Goal: Complete application form: Complete application form

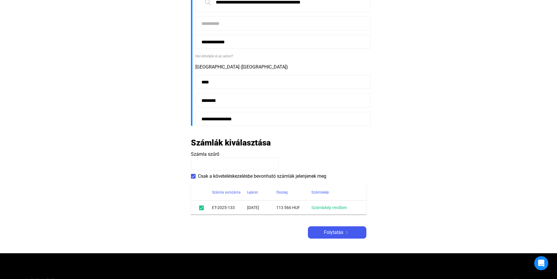
scroll to position [117, 0]
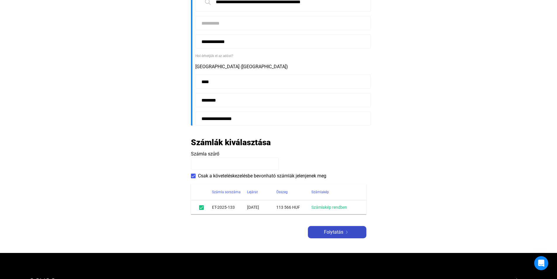
click at [332, 228] on button "Folytatás" at bounding box center [337, 232] width 59 height 12
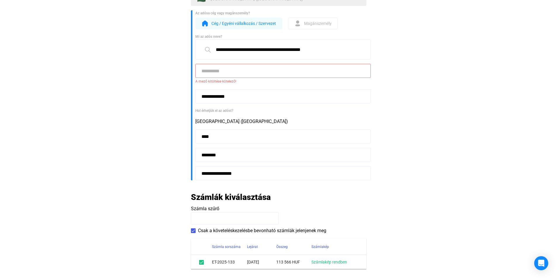
scroll to position [29, 0]
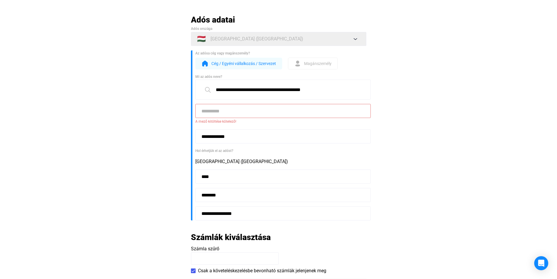
click at [238, 109] on input at bounding box center [283, 111] width 176 height 14
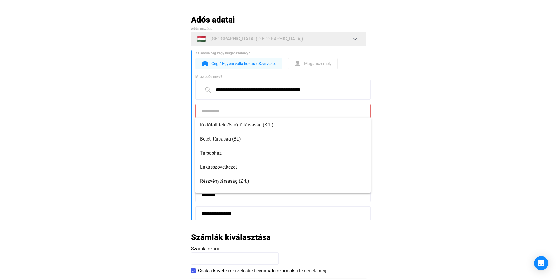
click at [238, 109] on input at bounding box center [283, 111] width 176 height 14
click at [237, 125] on span "Korlátolt felelősségű társaság (Kft.)" at bounding box center [283, 124] width 166 height 7
type input "**********"
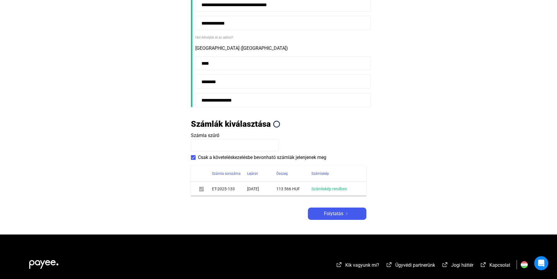
scroll to position [146, 0]
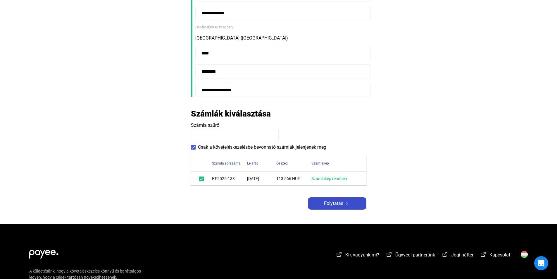
click at [338, 203] on span "Folytatás" at bounding box center [333, 203] width 19 height 7
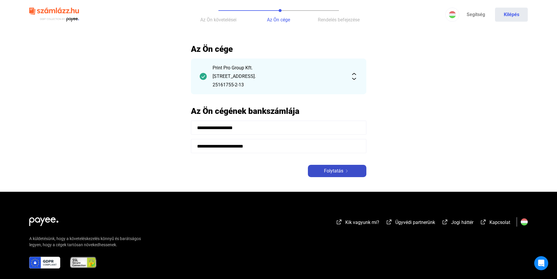
click at [324, 171] on span "Folytatás" at bounding box center [333, 170] width 19 height 7
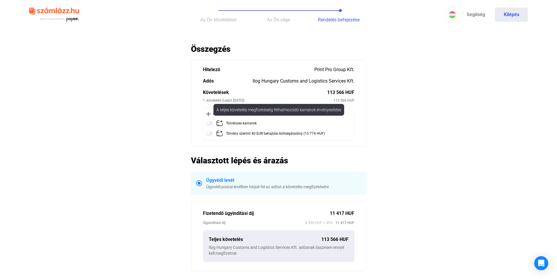
click at [211, 123] on img at bounding box center [209, 123] width 7 height 7
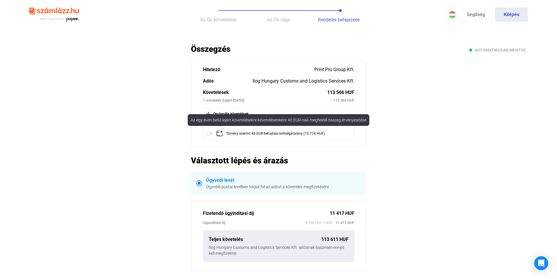
click at [212, 133] on img at bounding box center [209, 133] width 7 height 7
